Goal: Task Accomplishment & Management: Use online tool/utility

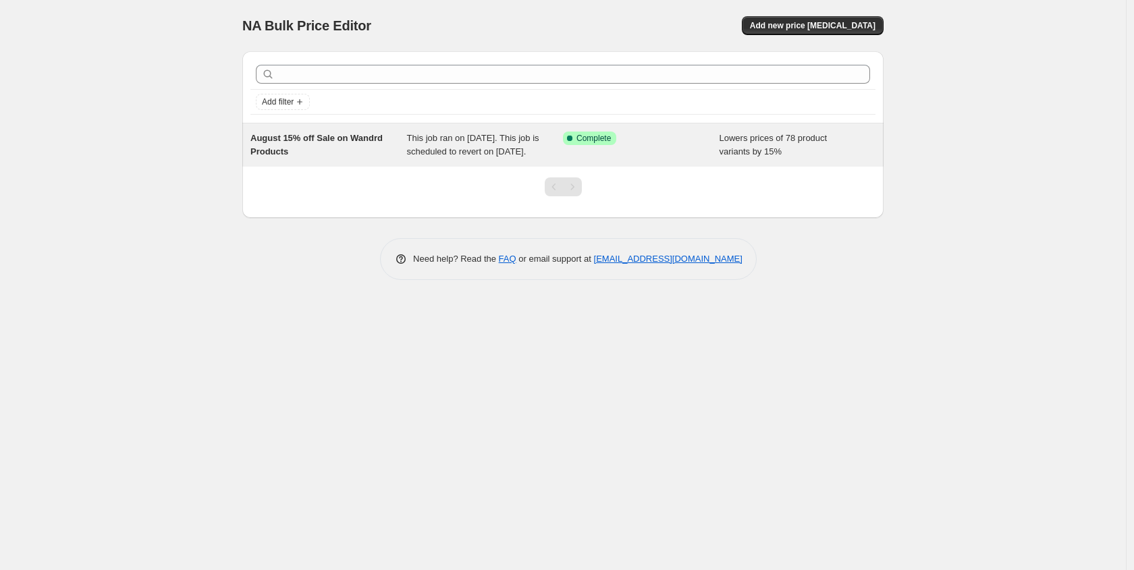
click at [483, 157] on span "This job ran on [DATE]. This job is scheduled to revert on [DATE]." at bounding box center [473, 145] width 132 height 24
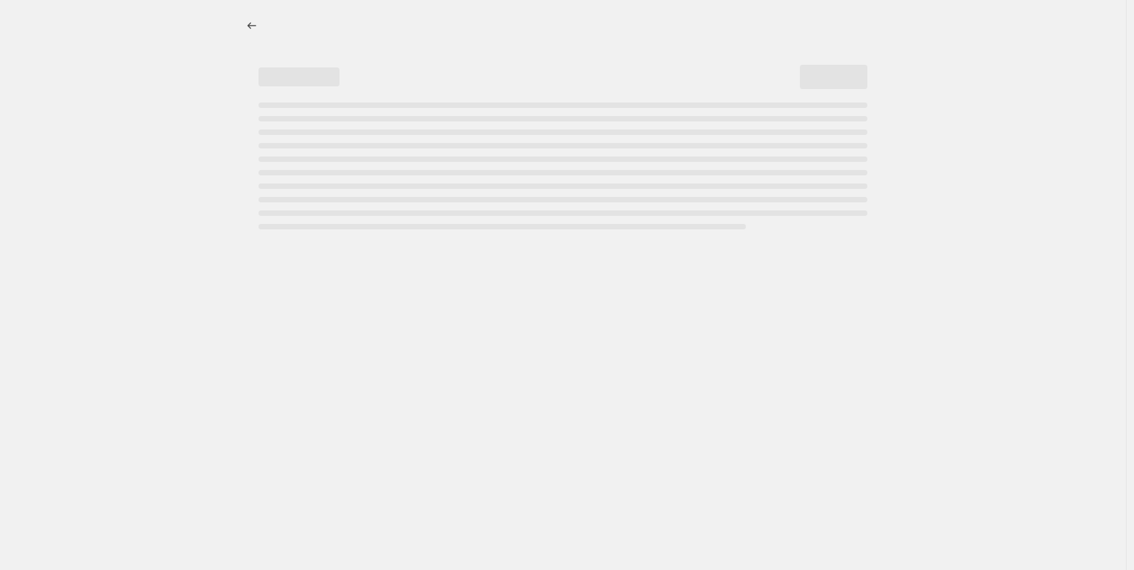
select select "percentage"
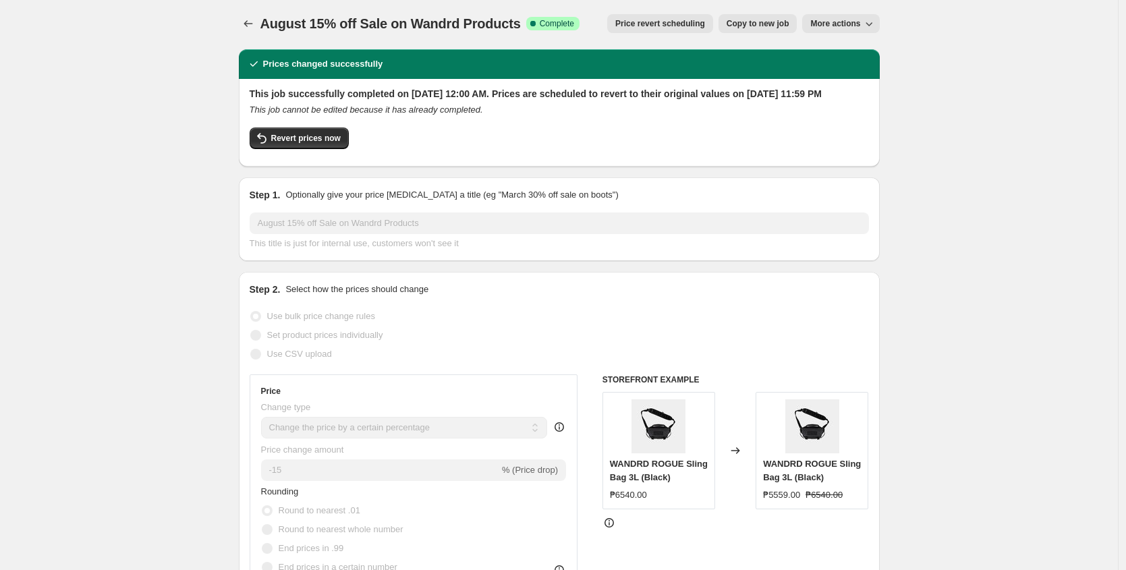
scroll to position [3, 0]
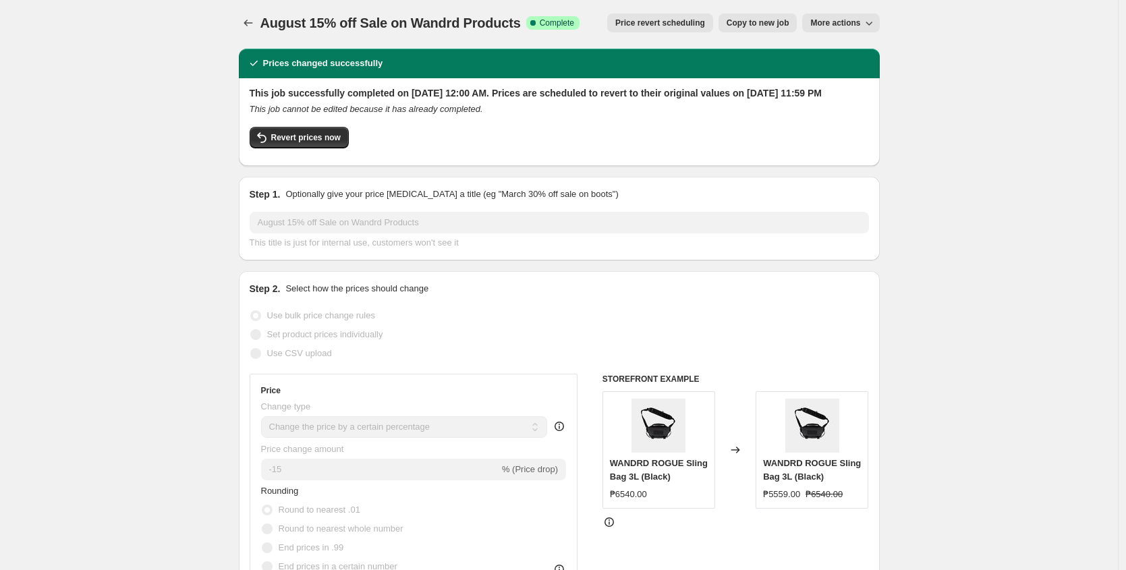
click at [385, 22] on span "August 15% off Sale on Wandrd Products" at bounding box center [391, 23] width 261 height 15
copy span "August 15% off Sale on Wandrd Products"
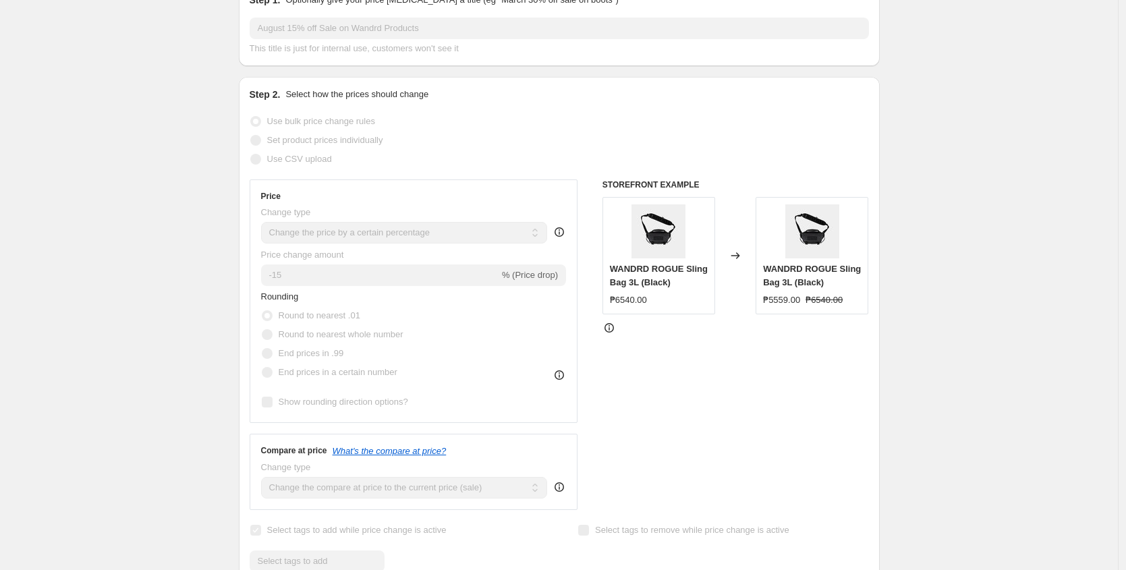
scroll to position [202, 0]
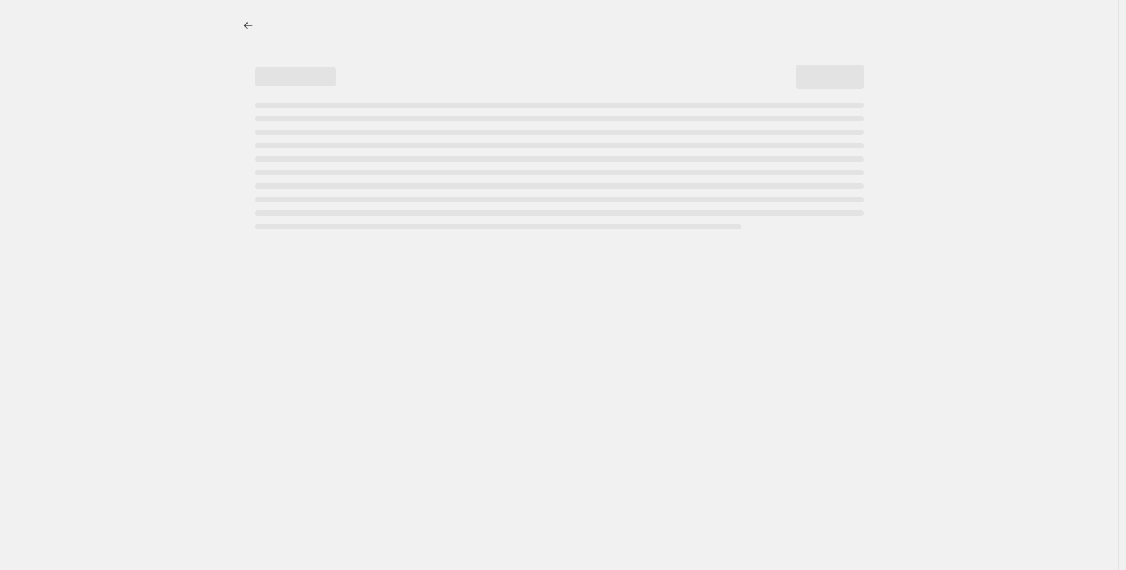
select select "percentage"
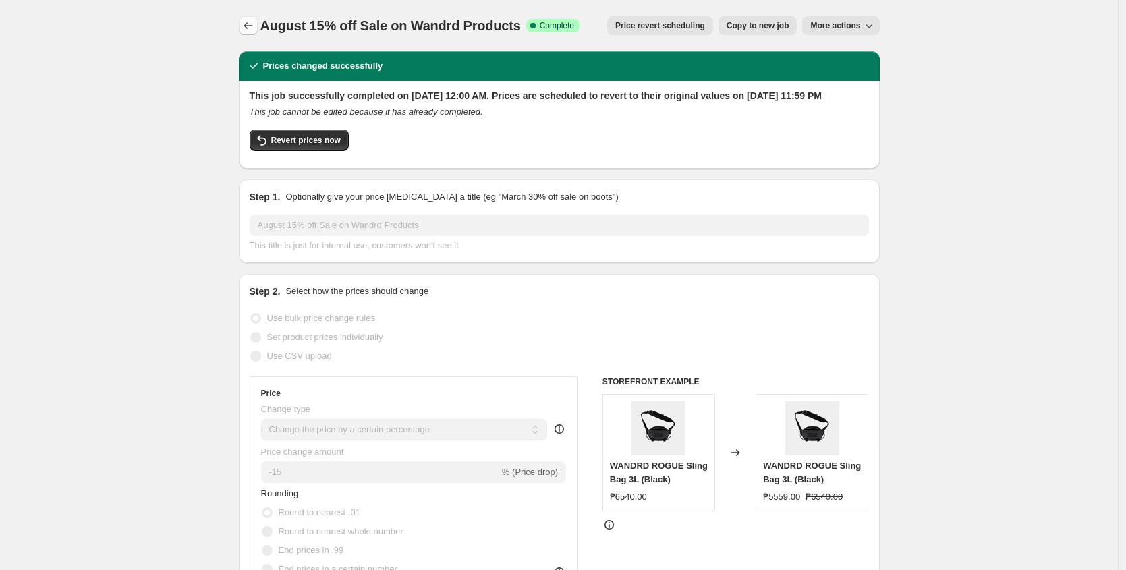
click at [247, 25] on icon "Price change jobs" at bounding box center [248, 25] width 13 height 13
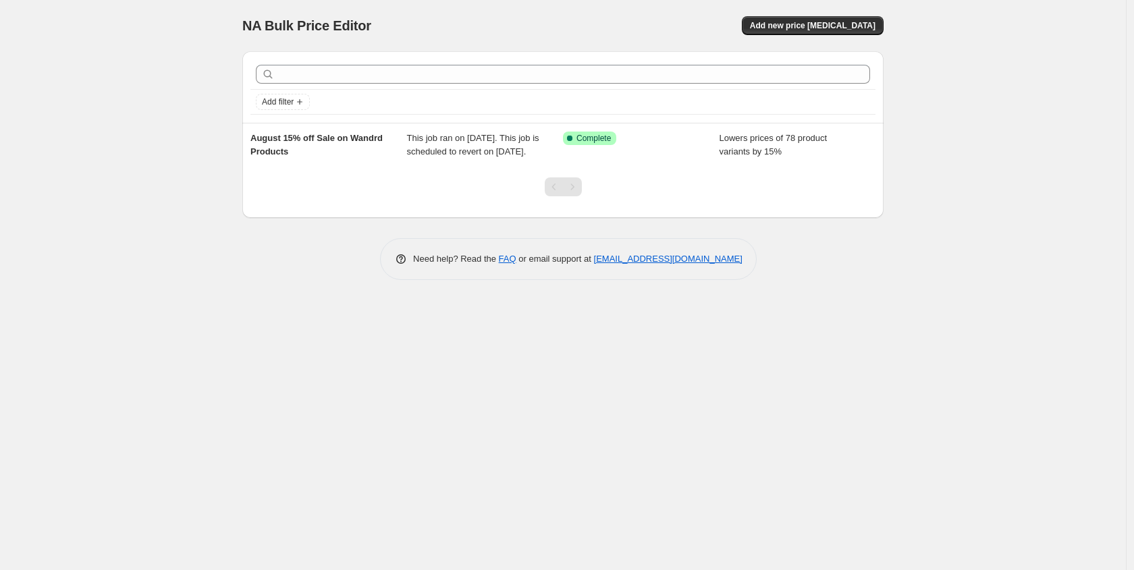
click at [847, 11] on div "NA Bulk Price Editor. This page is ready NA Bulk Price Editor Add new price cha…" at bounding box center [562, 25] width 641 height 51
click at [846, 15] on div "NA Bulk Price Editor. This page is ready NA Bulk Price Editor Add new price cha…" at bounding box center [562, 25] width 641 height 51
click at [844, 27] on span "Add new price change job" at bounding box center [813, 25] width 126 height 11
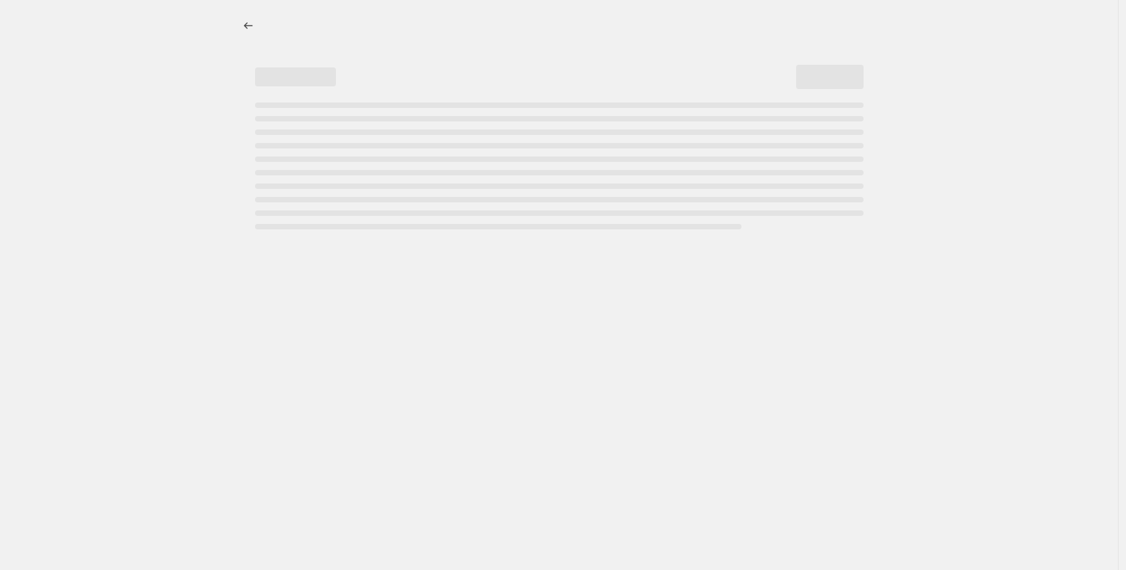
select select "percentage"
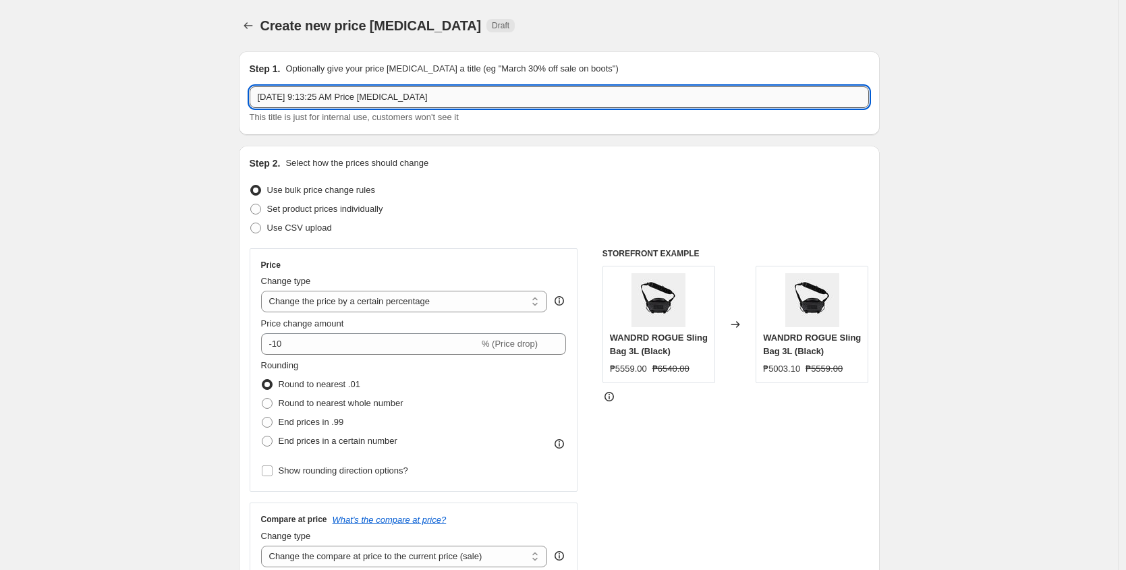
click at [404, 92] on input "Aug 28, 2025, 9:13:25 AM Price change job" at bounding box center [560, 97] width 620 height 22
paste input "ust 15% off Sale on Wandrd Products"
click at [302, 97] on input "August 15% off Sale on Wandrd Products" at bounding box center [560, 97] width 620 height 22
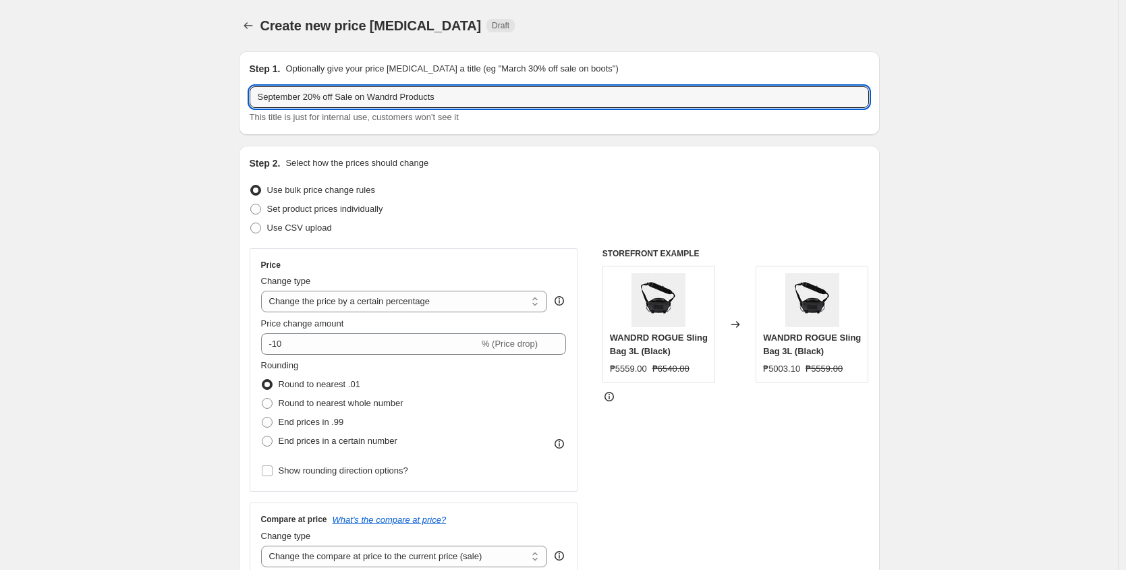
type input "September 20% off Sale on Wandrd Products"
click at [358, 339] on input "-10" at bounding box center [370, 344] width 218 height 22
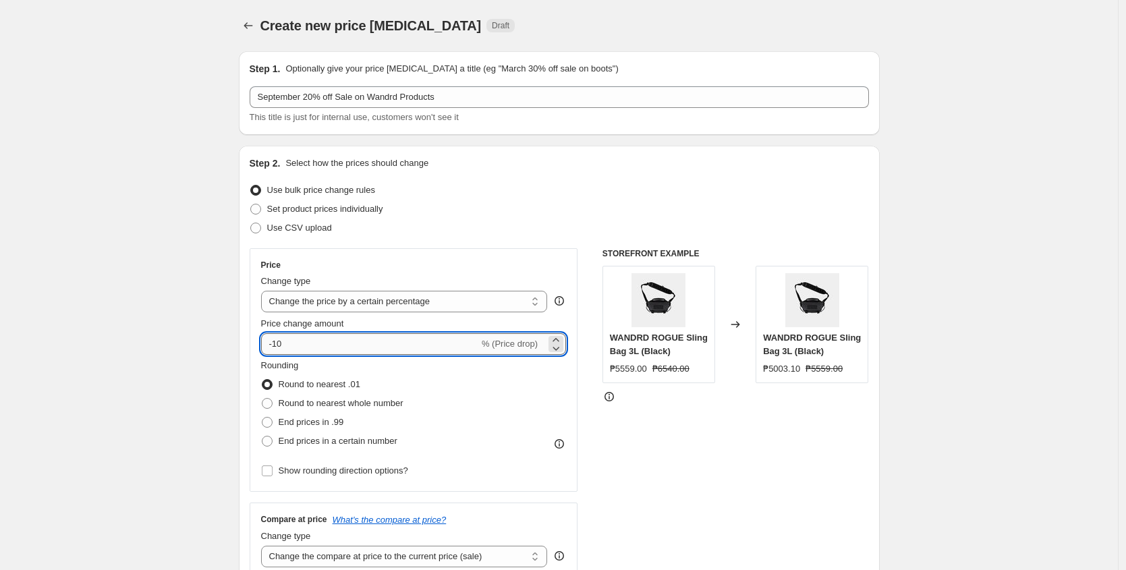
type input "-1"
type input "-20"
click at [597, 410] on div "Price Change type Change the price to a certain amount Change the price by a ce…" at bounding box center [560, 413] width 620 height 331
click at [249, 22] on icon "Price change jobs" at bounding box center [248, 25] width 13 height 13
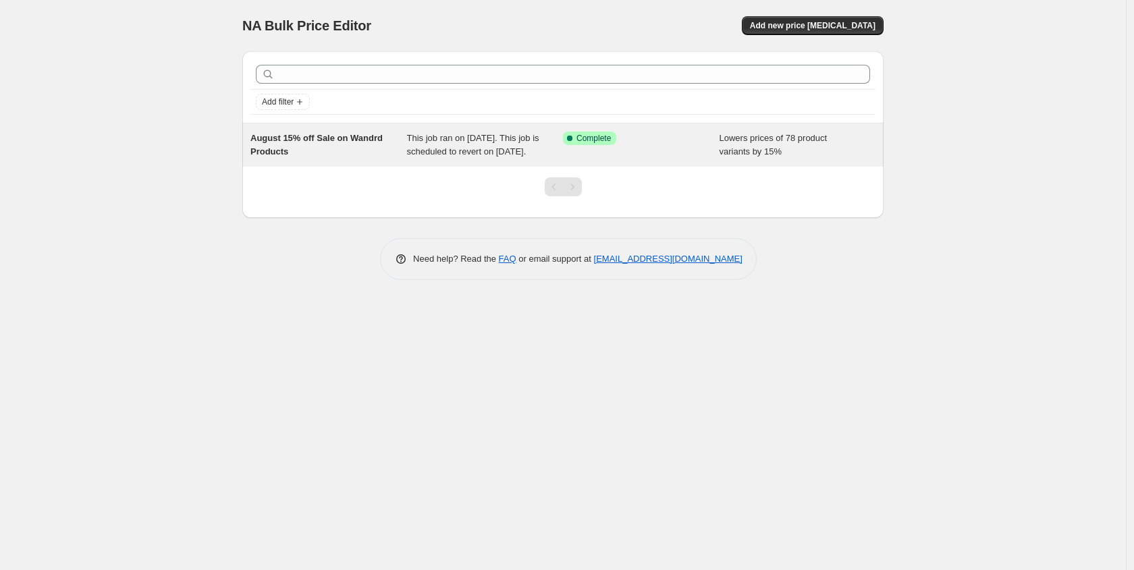
click at [535, 142] on div "This job ran on [DATE]. This job is scheduled to revert on [DATE]." at bounding box center [485, 145] width 157 height 27
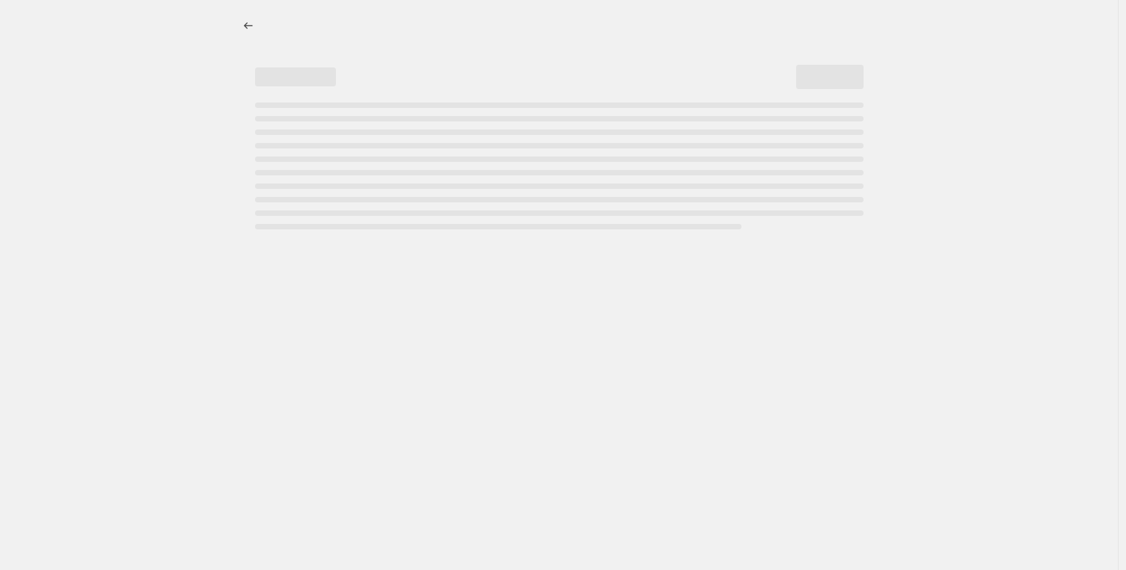
select select "percentage"
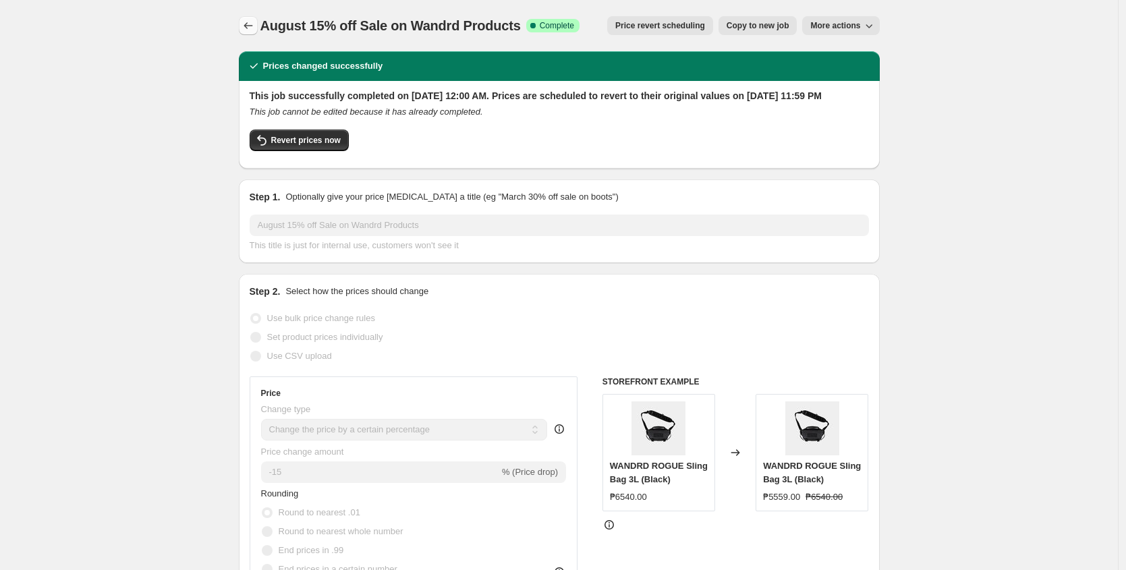
click at [256, 18] on button "Price change jobs" at bounding box center [248, 25] width 19 height 19
